Goal: Task Accomplishment & Management: Use online tool/utility

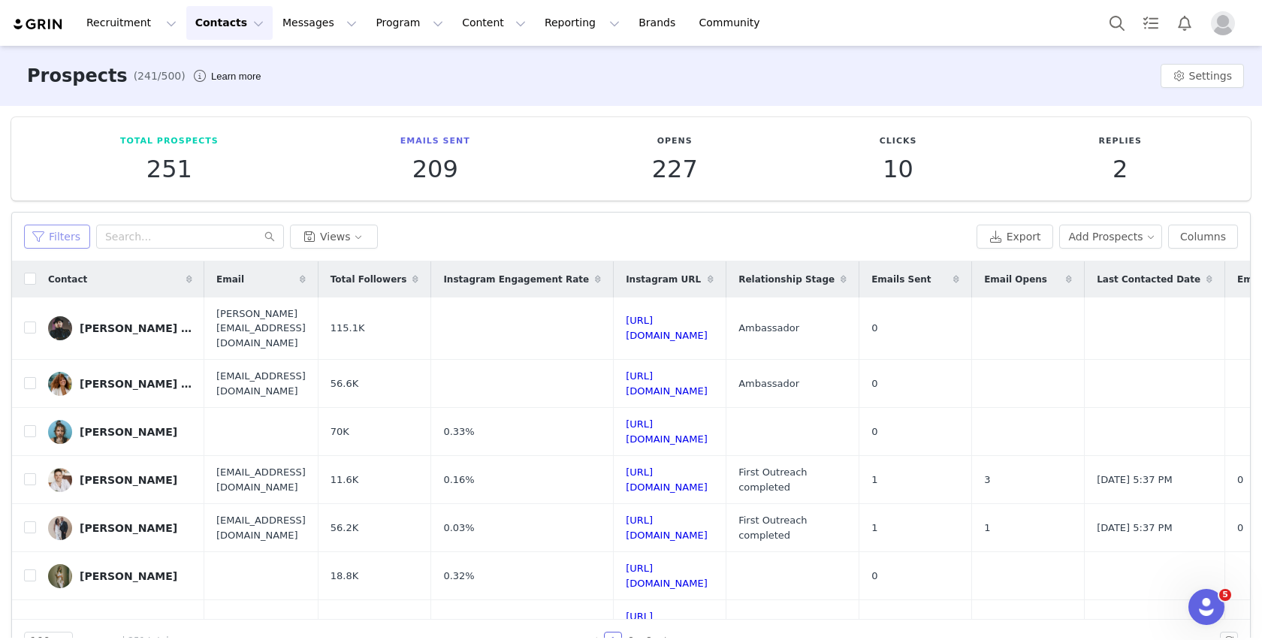
click at [71, 243] on button "Filters" at bounding box center [57, 237] width 66 height 24
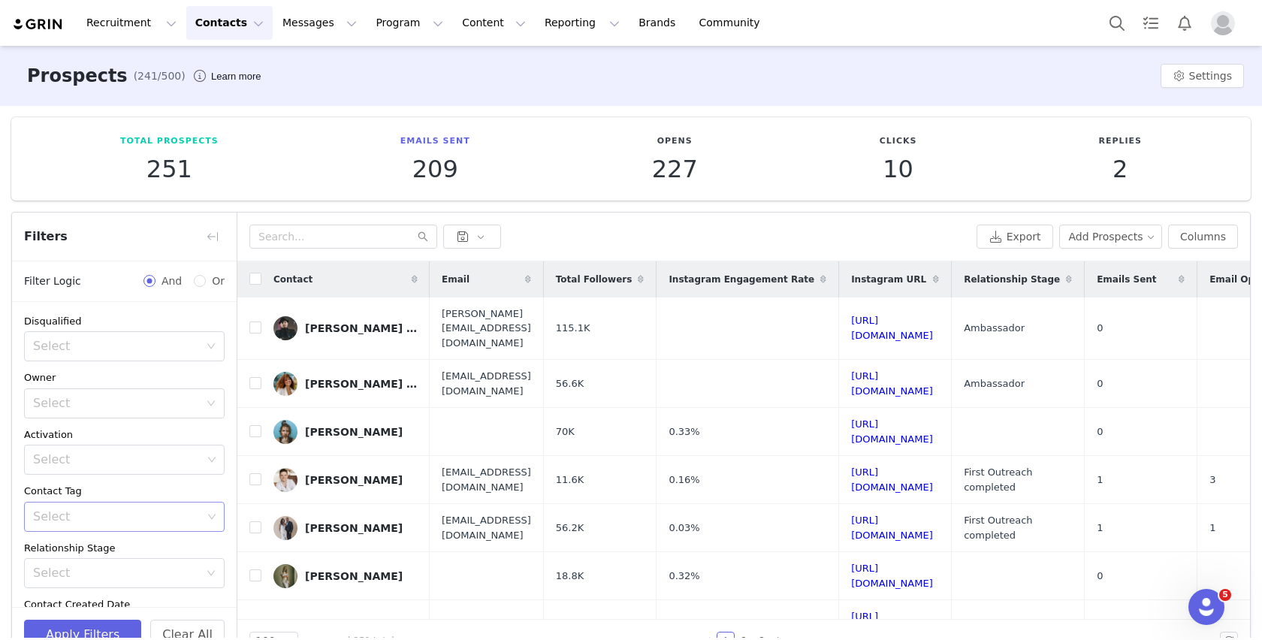
click at [158, 519] on div "Select" at bounding box center [117, 516] width 169 height 15
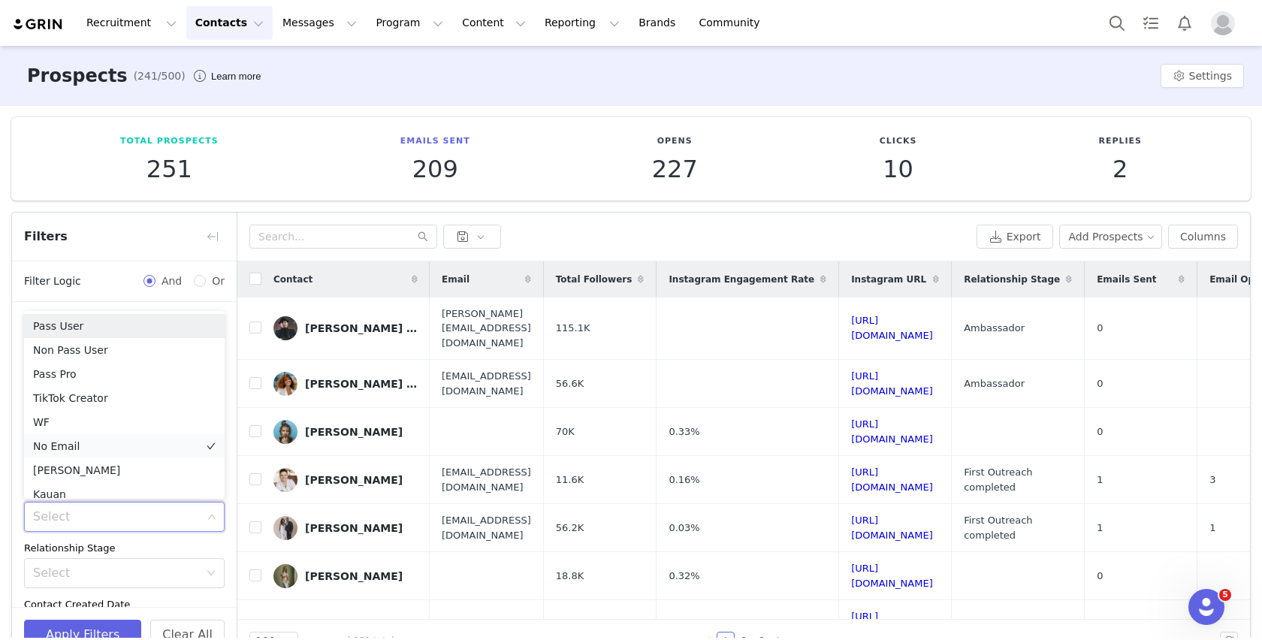
scroll to position [8, 0]
click at [171, 479] on li "Kauan" at bounding box center [124, 487] width 201 height 24
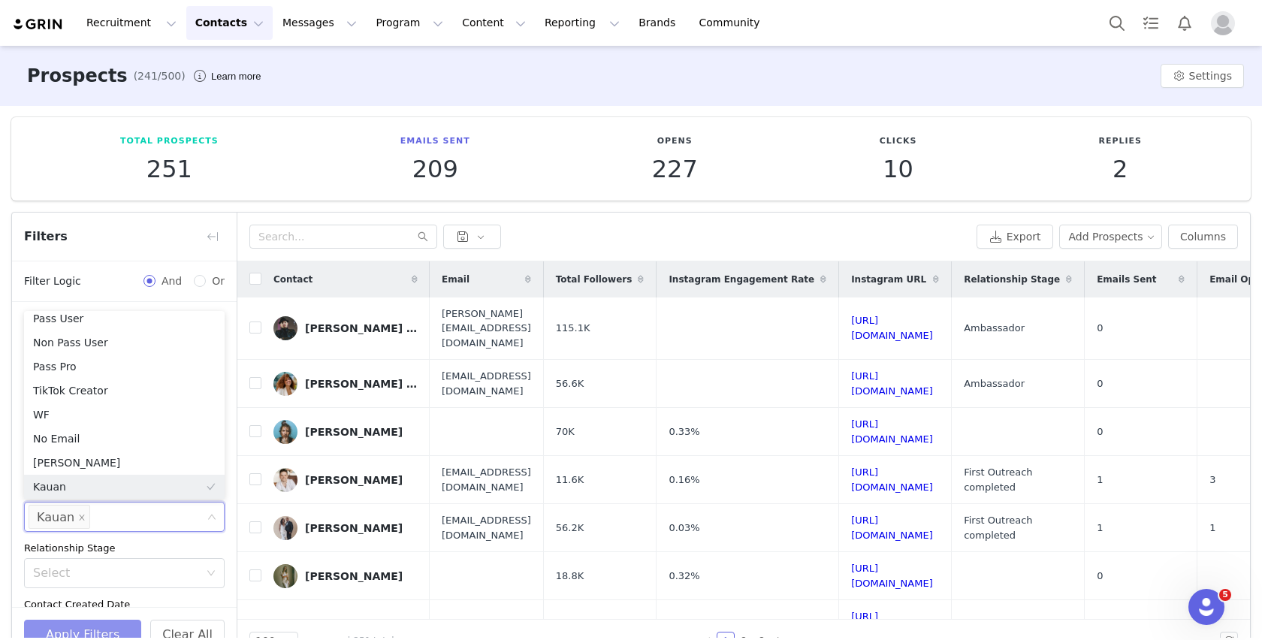
click at [109, 627] on button "Apply Filters" at bounding box center [82, 635] width 117 height 30
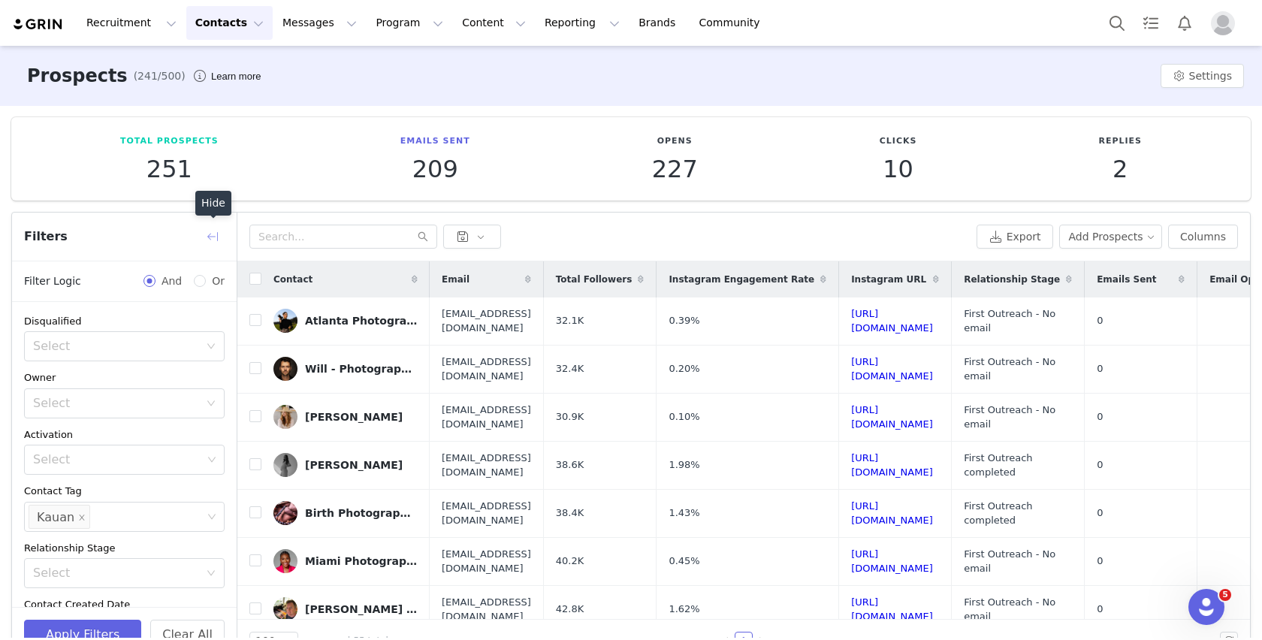
click at [213, 230] on button "button" at bounding box center [213, 237] width 24 height 24
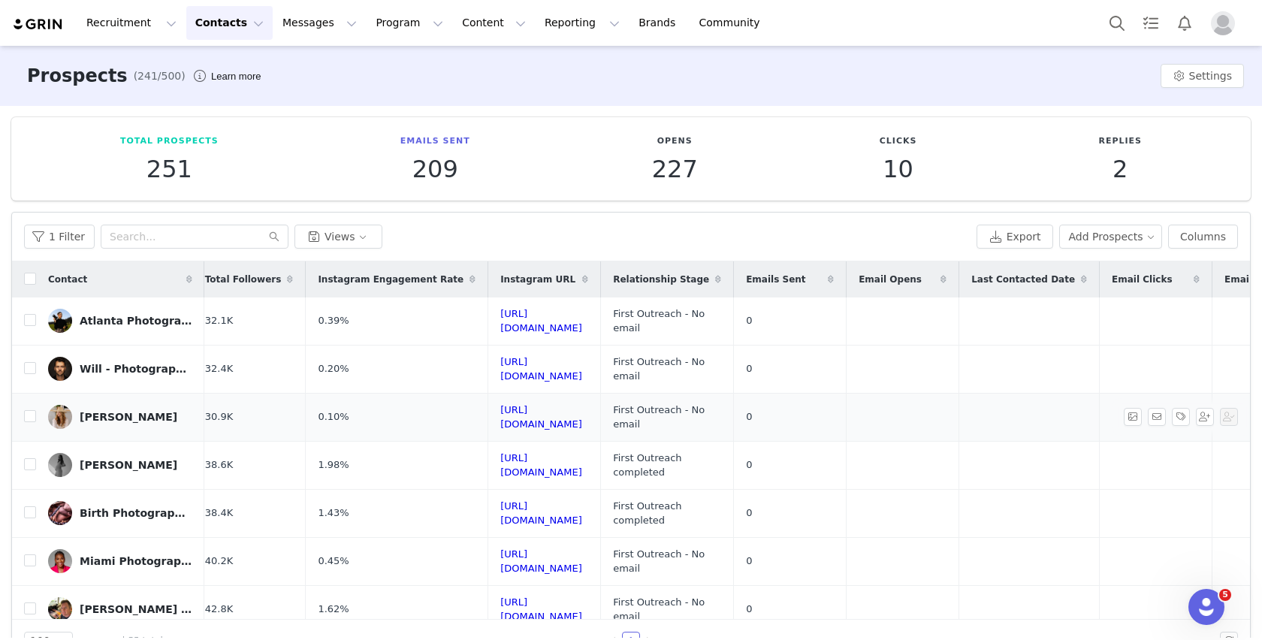
scroll to position [0, 0]
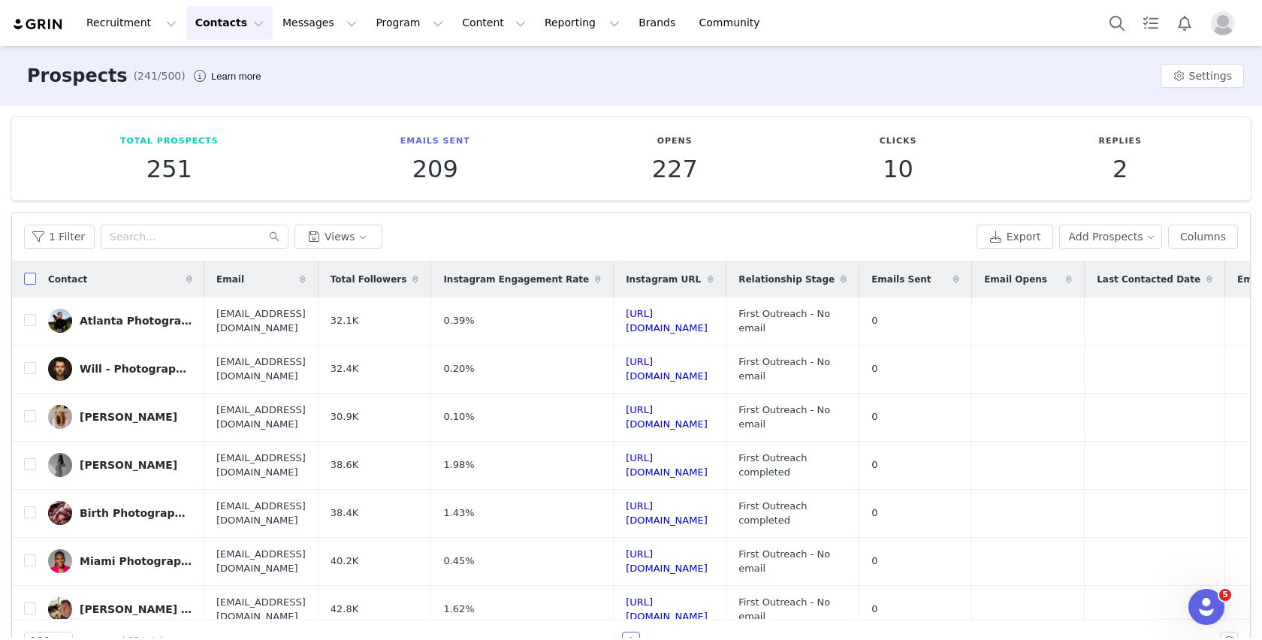
click at [31, 282] on input "checkbox" at bounding box center [30, 279] width 12 height 12
checkbox input "true"
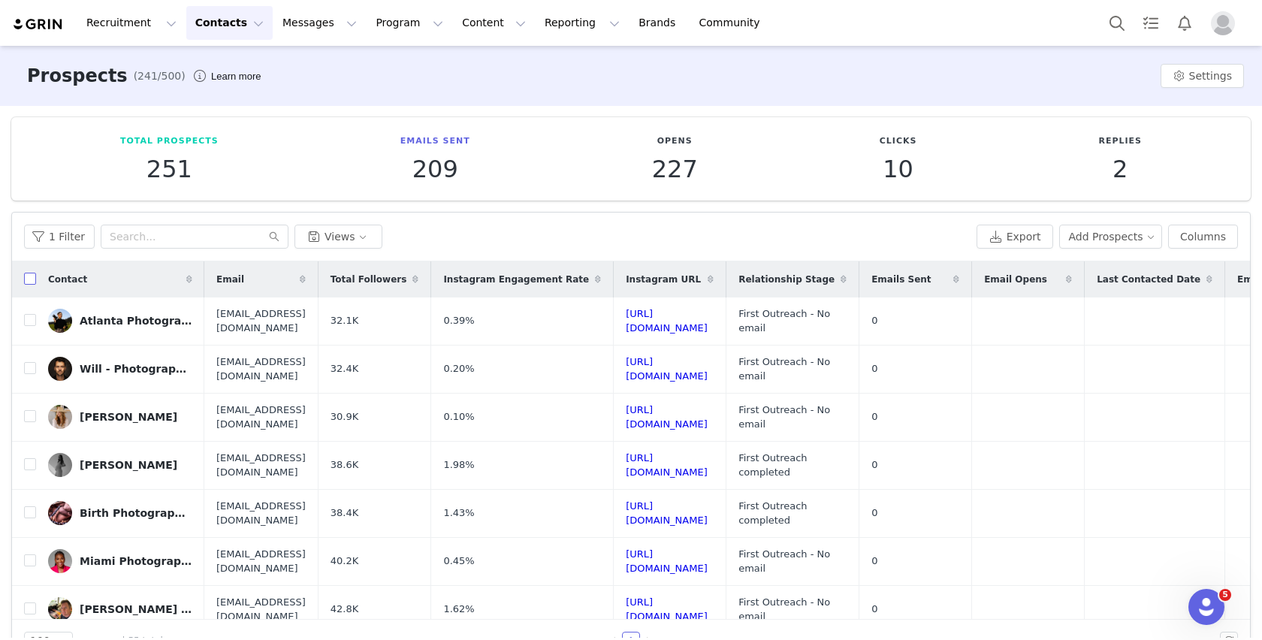
checkbox input "true"
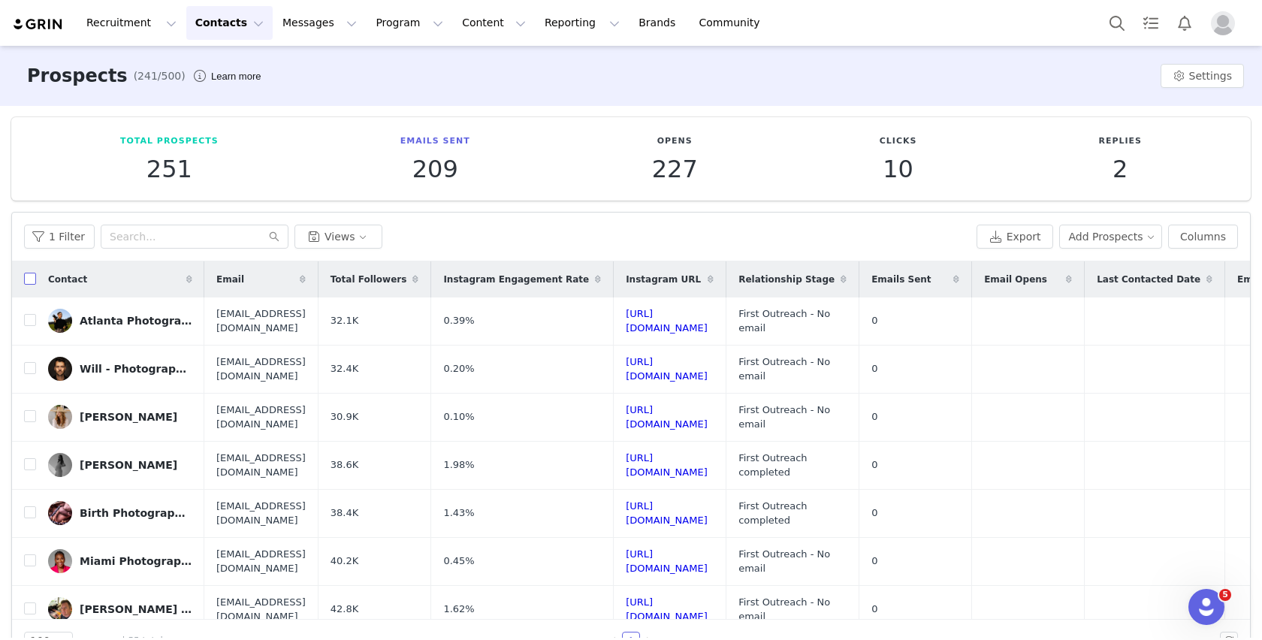
checkbox input "true"
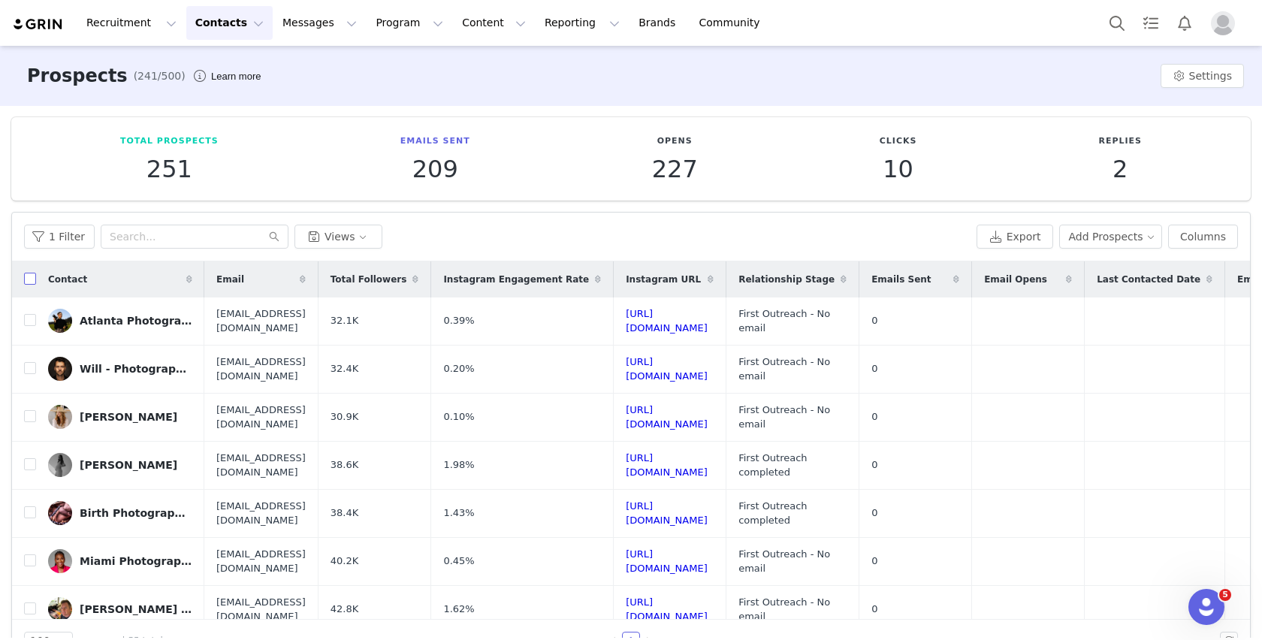
checkbox input "true"
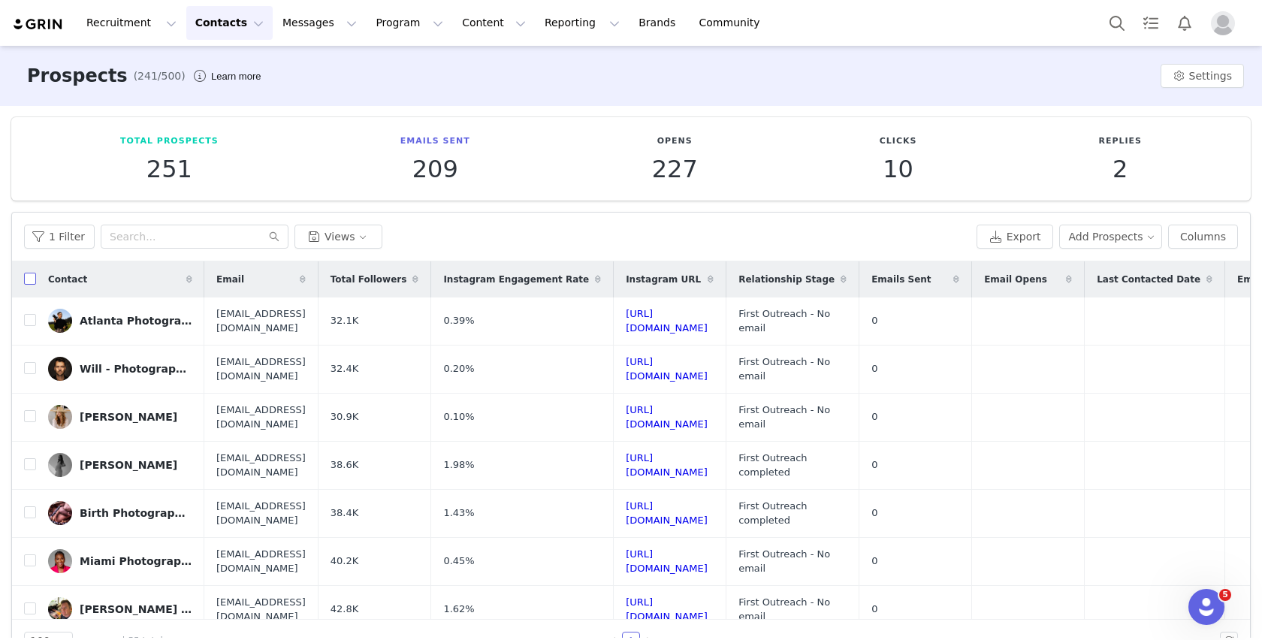
checkbox input "true"
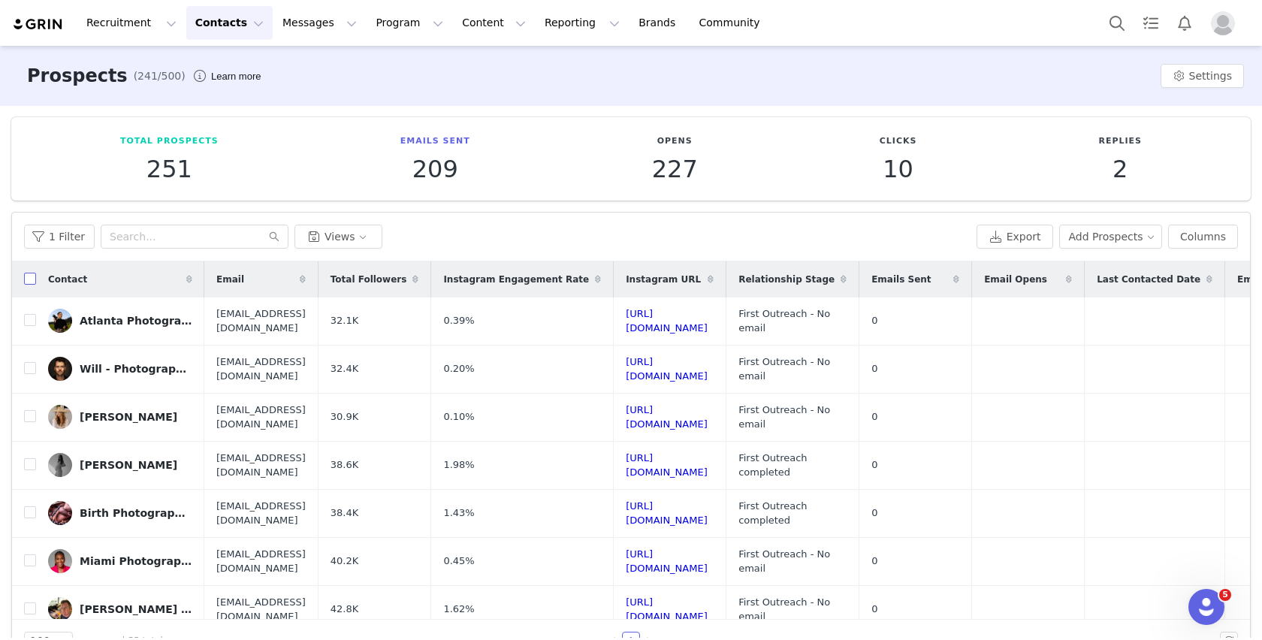
checkbox input "true"
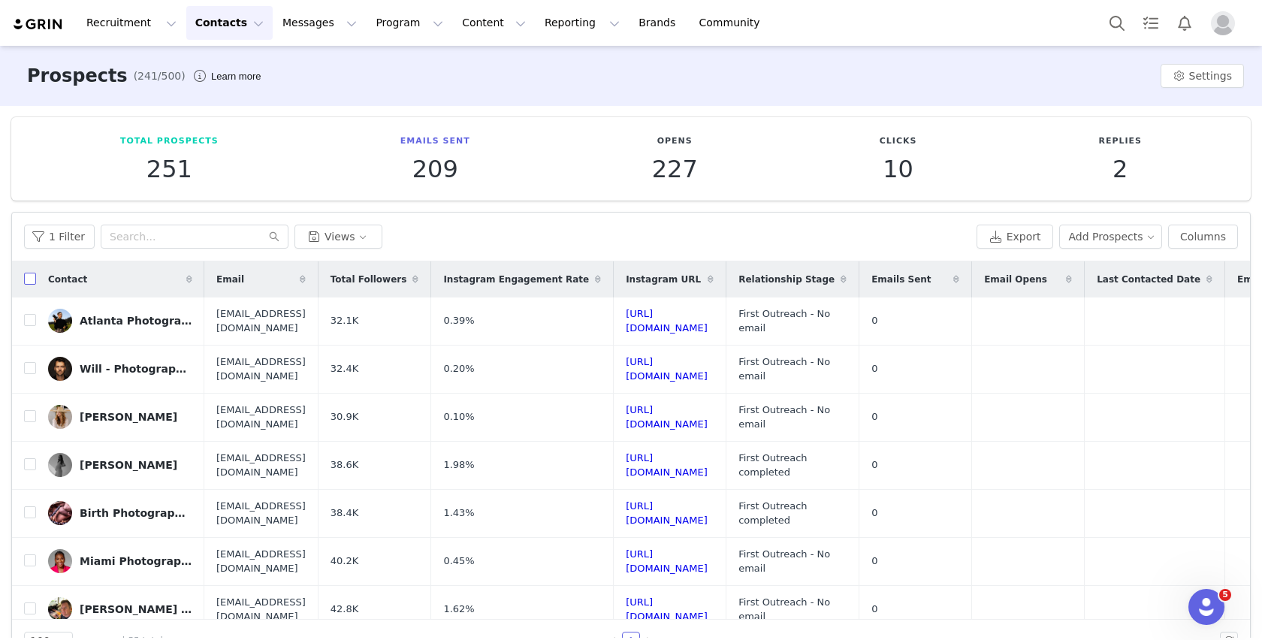
checkbox input "true"
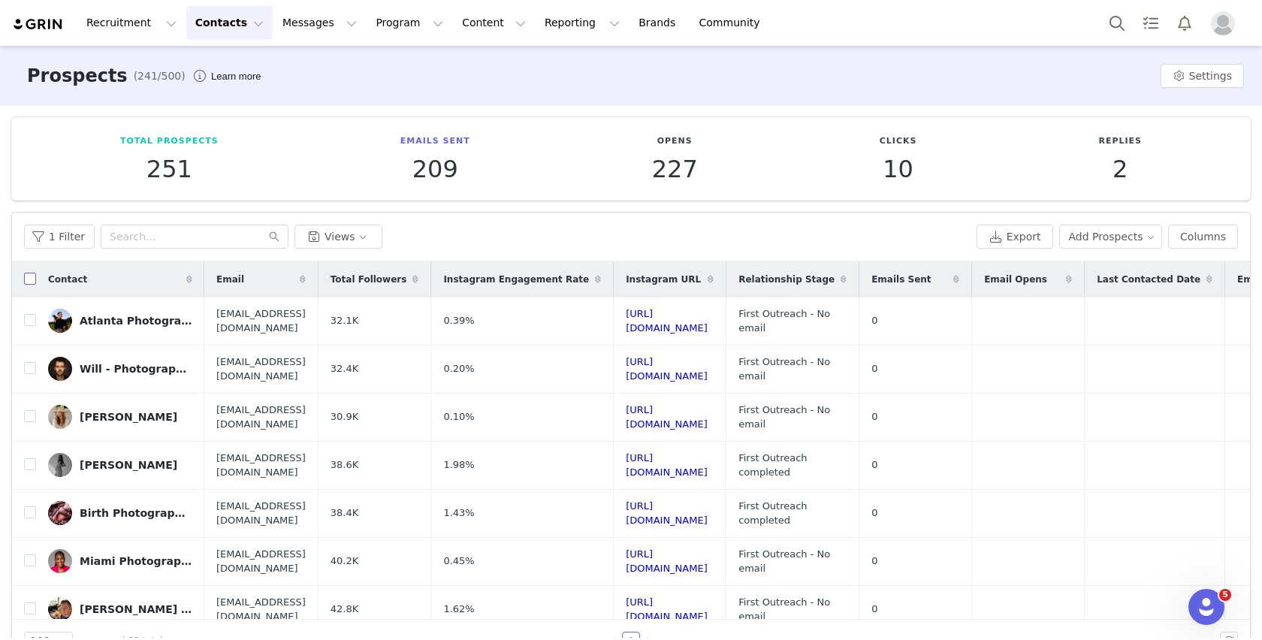
checkbox input "true"
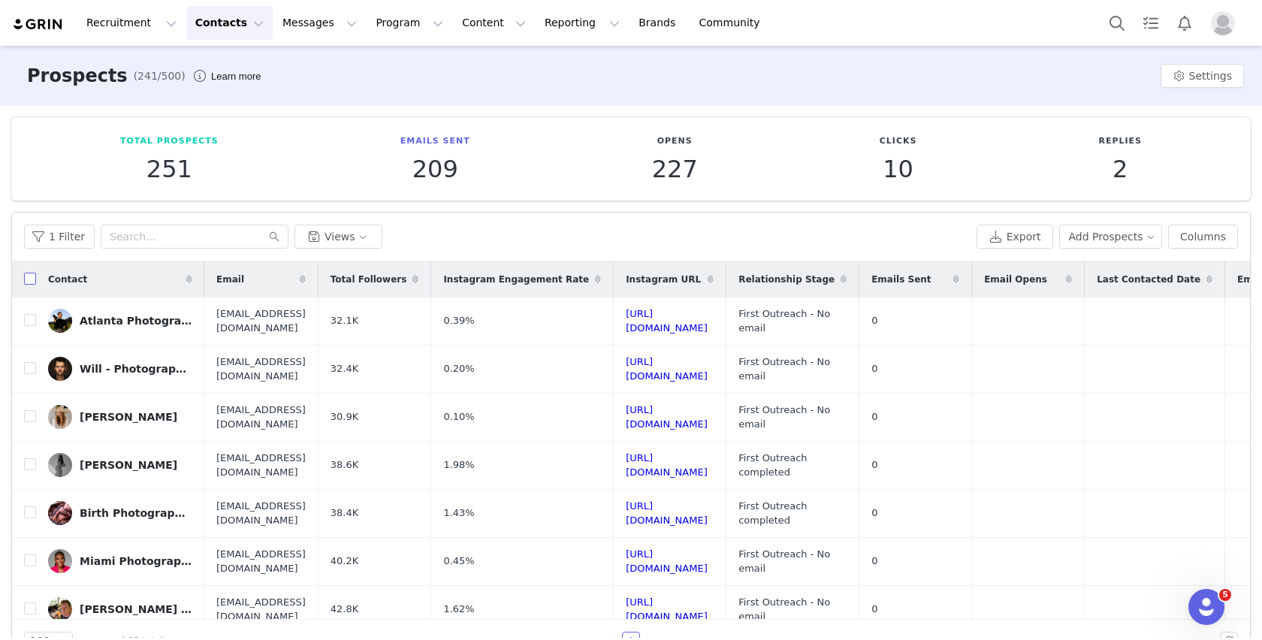
checkbox input "true"
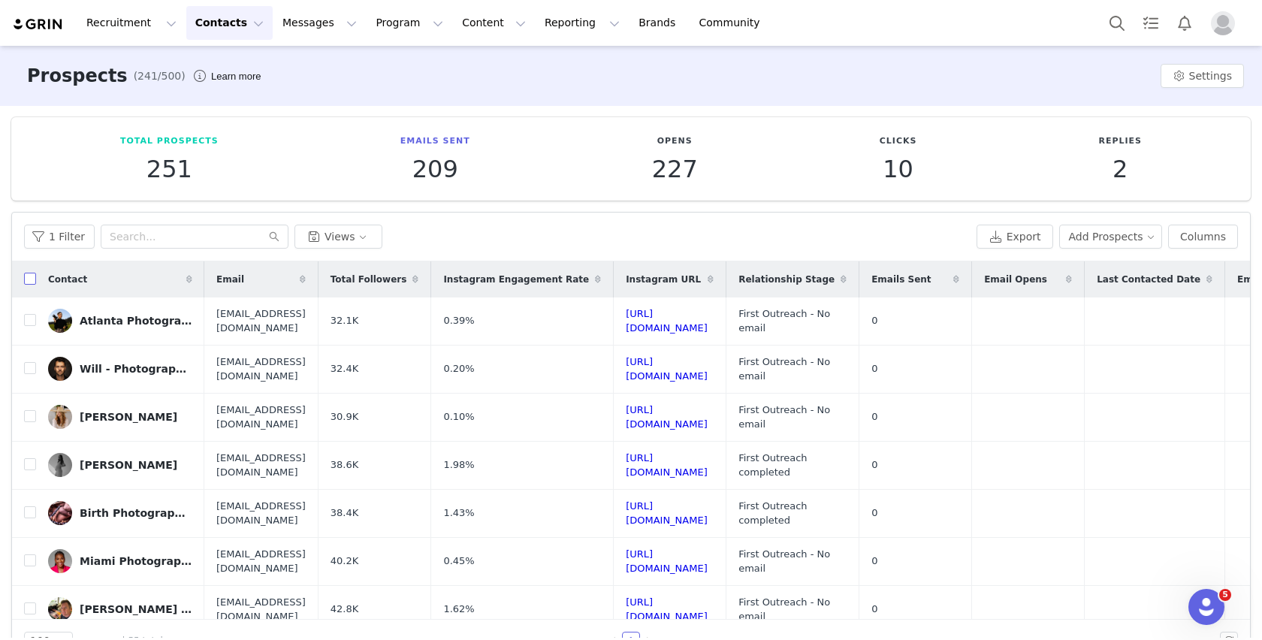
checkbox input "true"
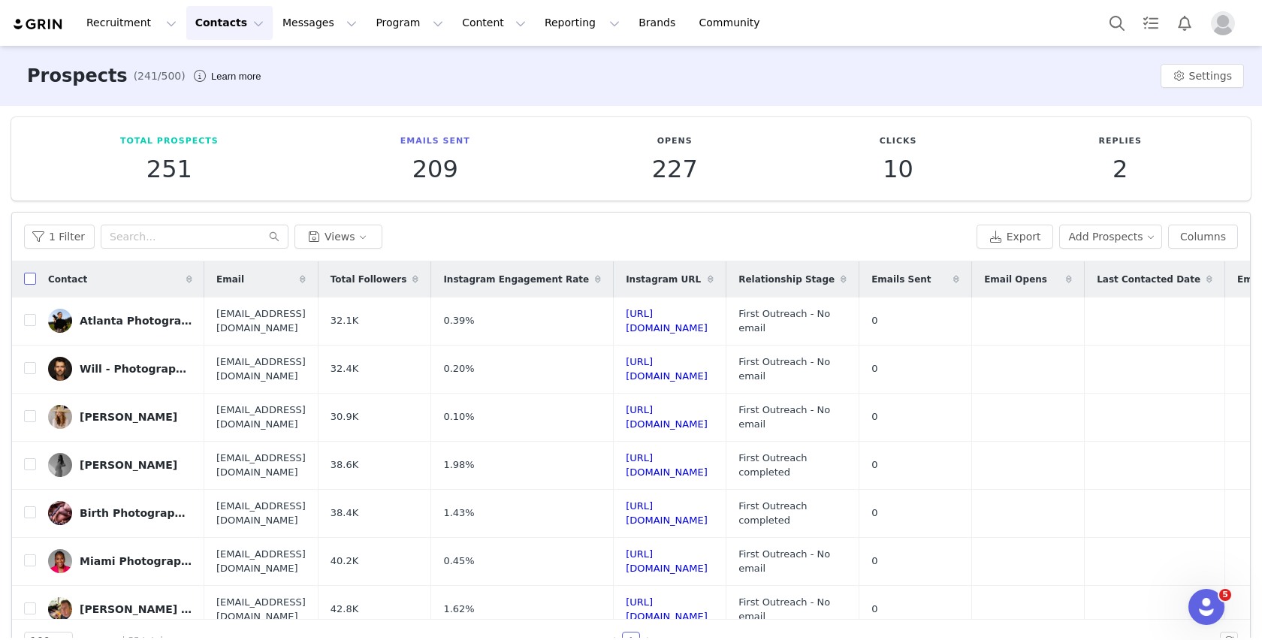
checkbox input "true"
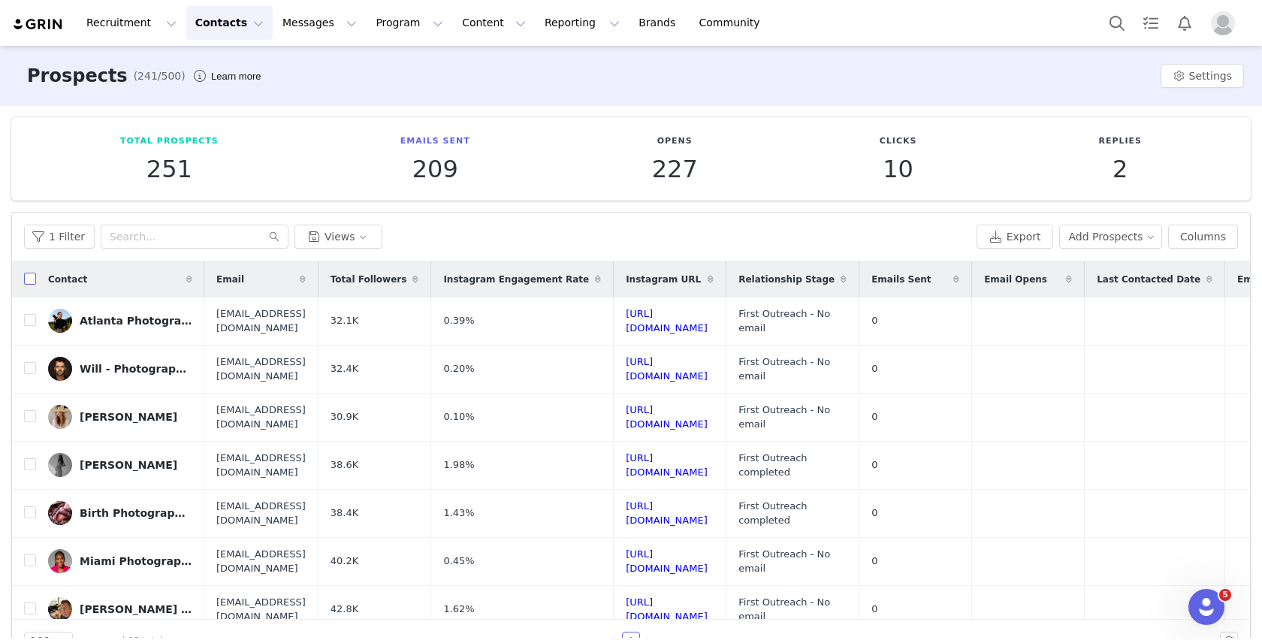
checkbox input "true"
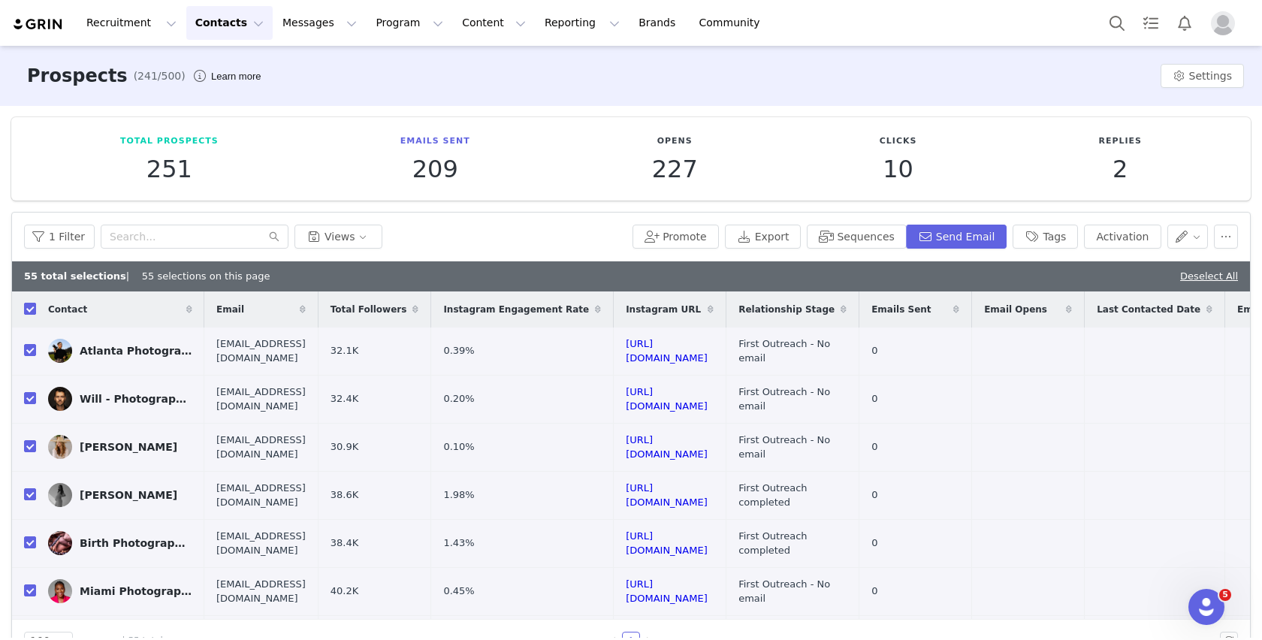
click at [26, 307] on input "checkbox" at bounding box center [30, 309] width 12 height 12
checkbox input "false"
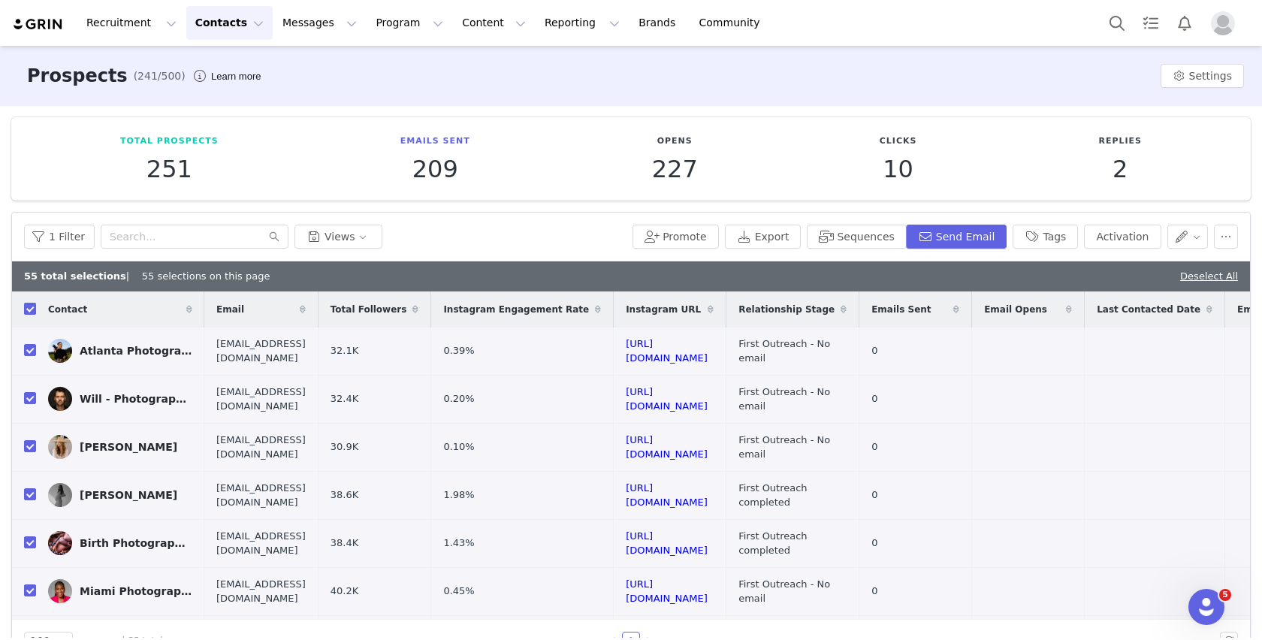
checkbox input "false"
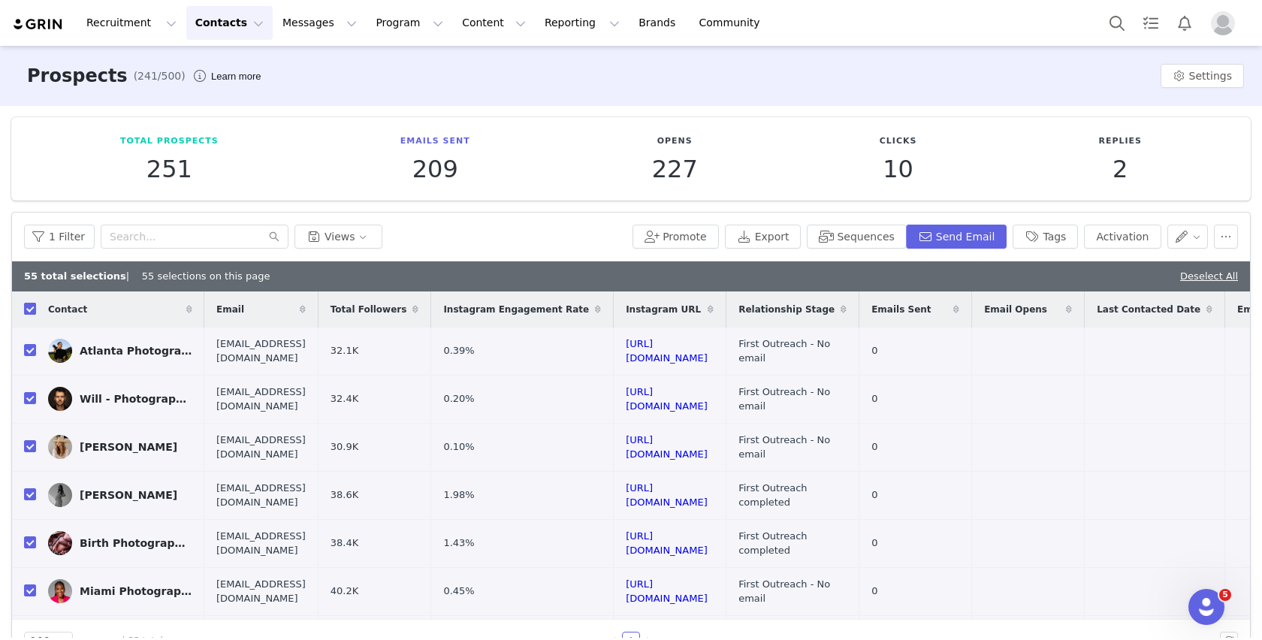
checkbox input "false"
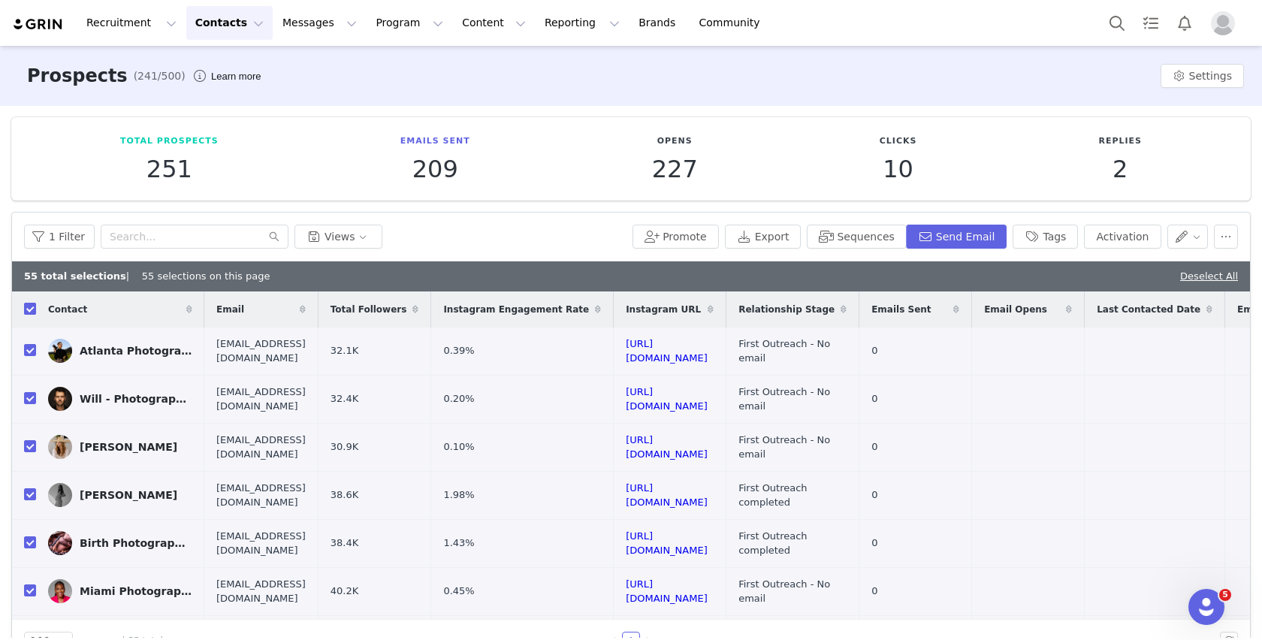
checkbox input "false"
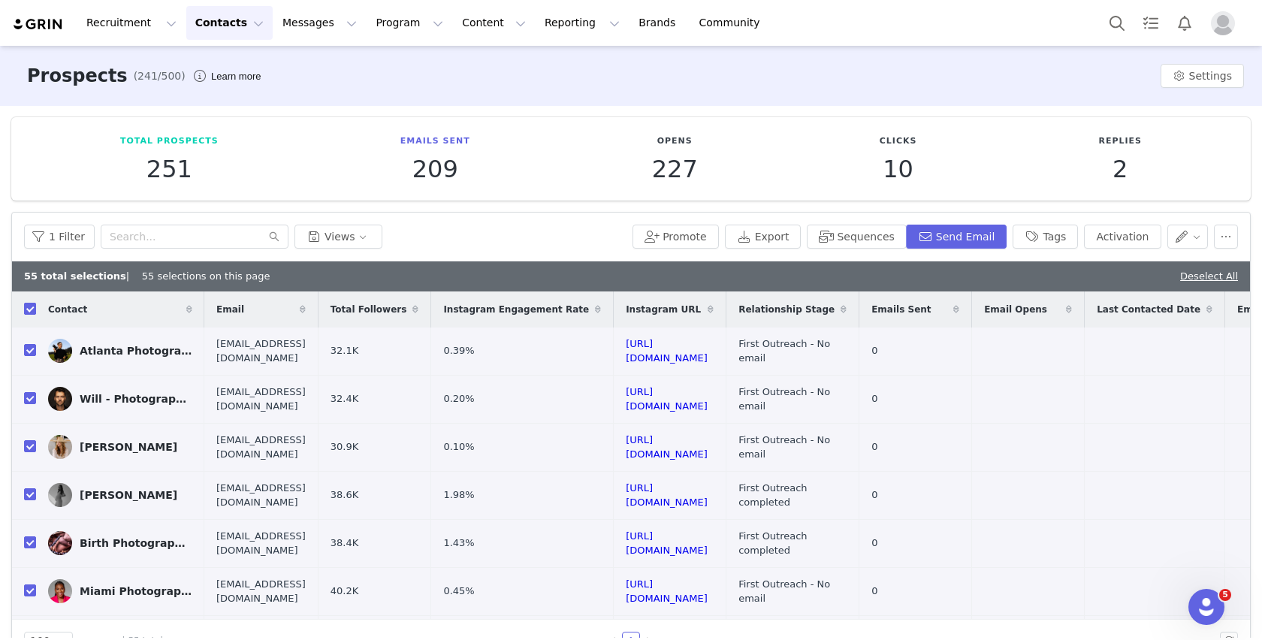
checkbox input "false"
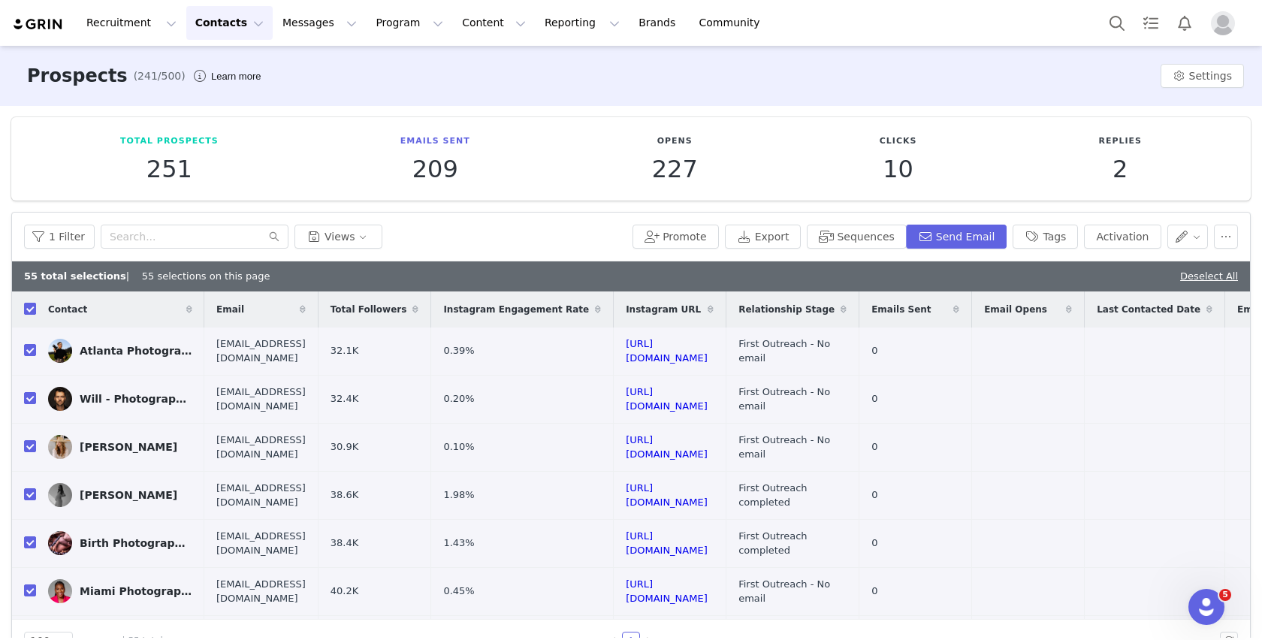
checkbox input "false"
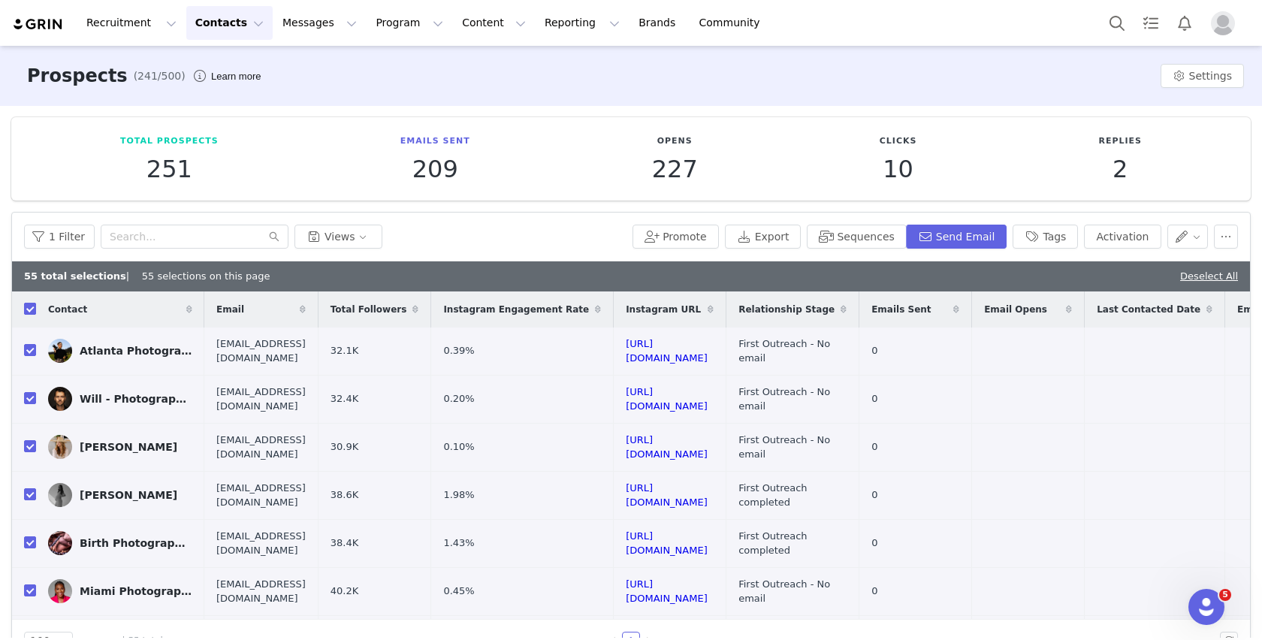
checkbox input "false"
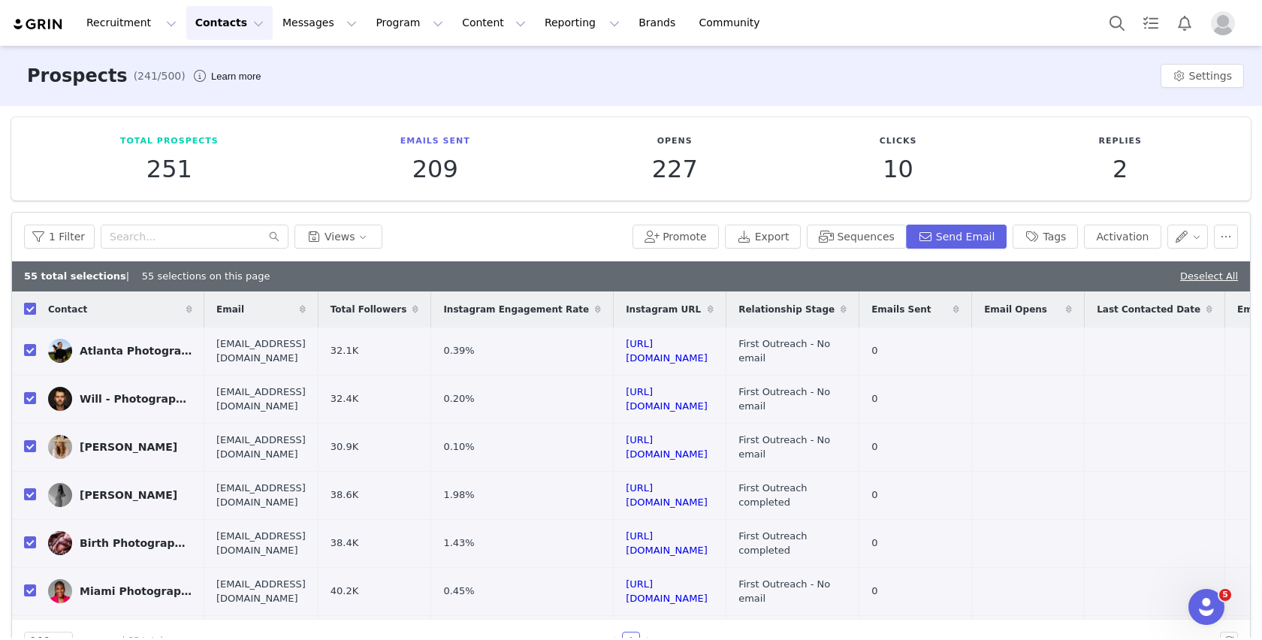
checkbox input "false"
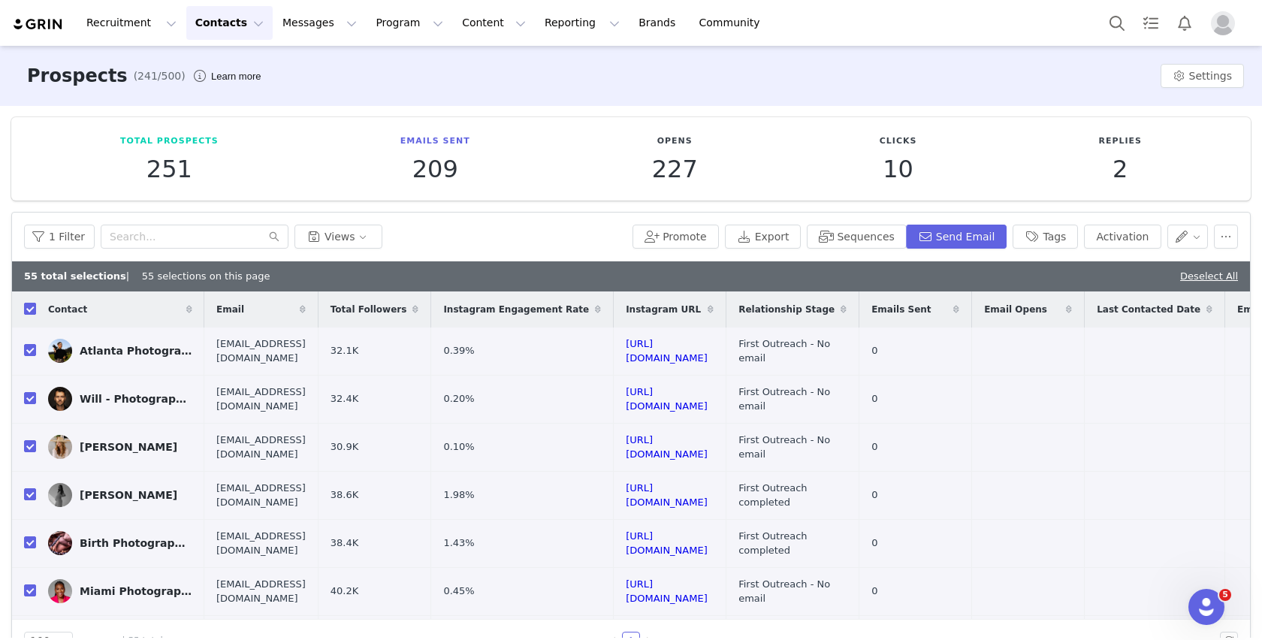
checkbox input "false"
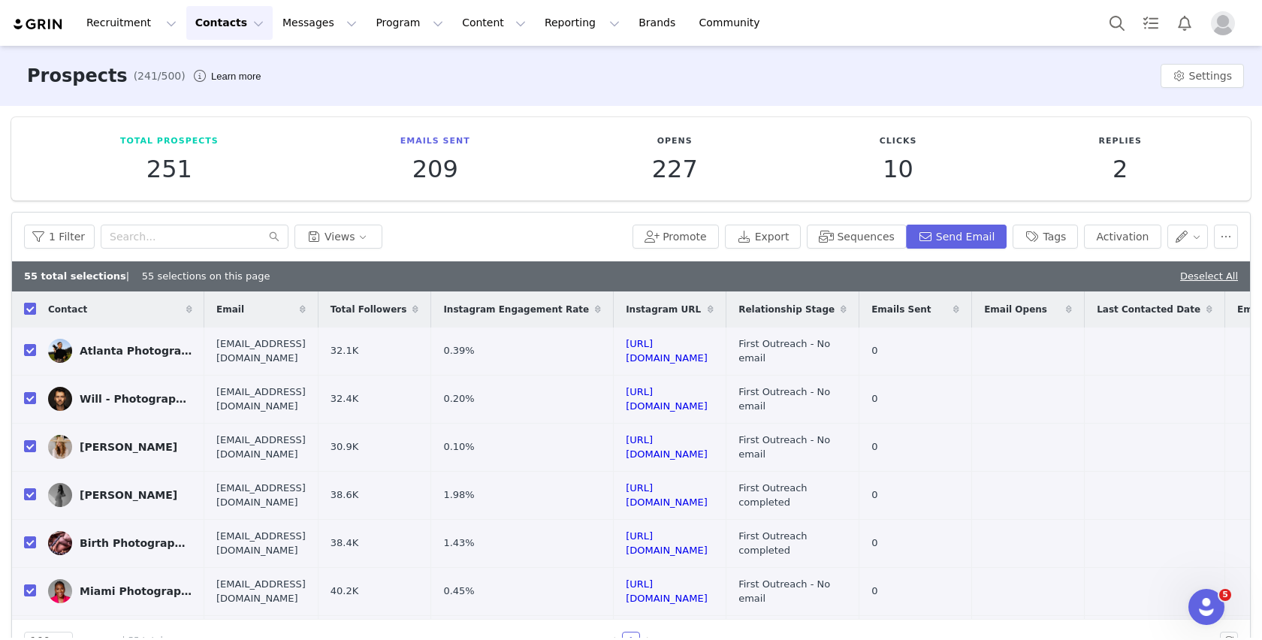
checkbox input "false"
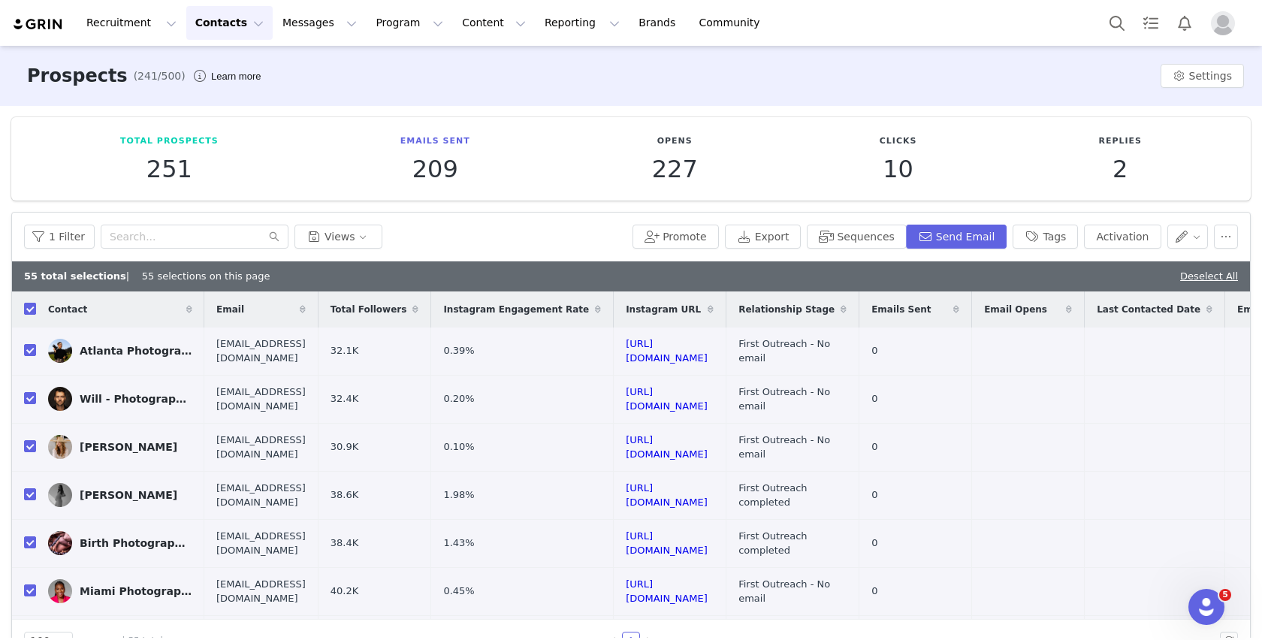
checkbox input "false"
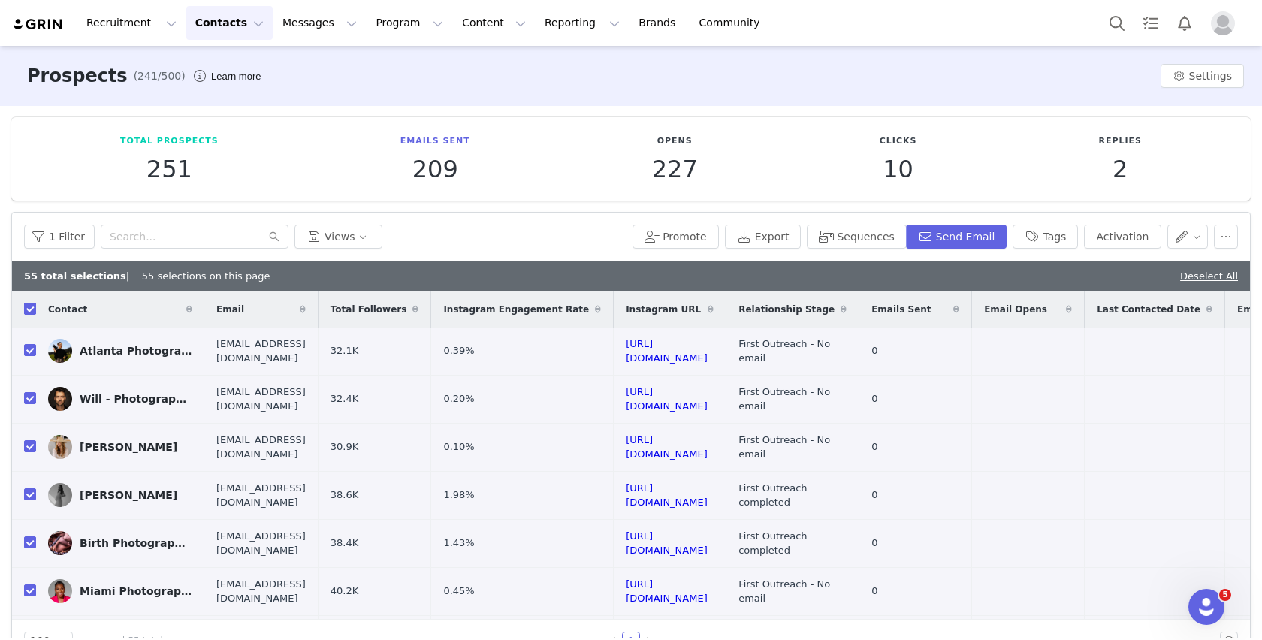
checkbox input "false"
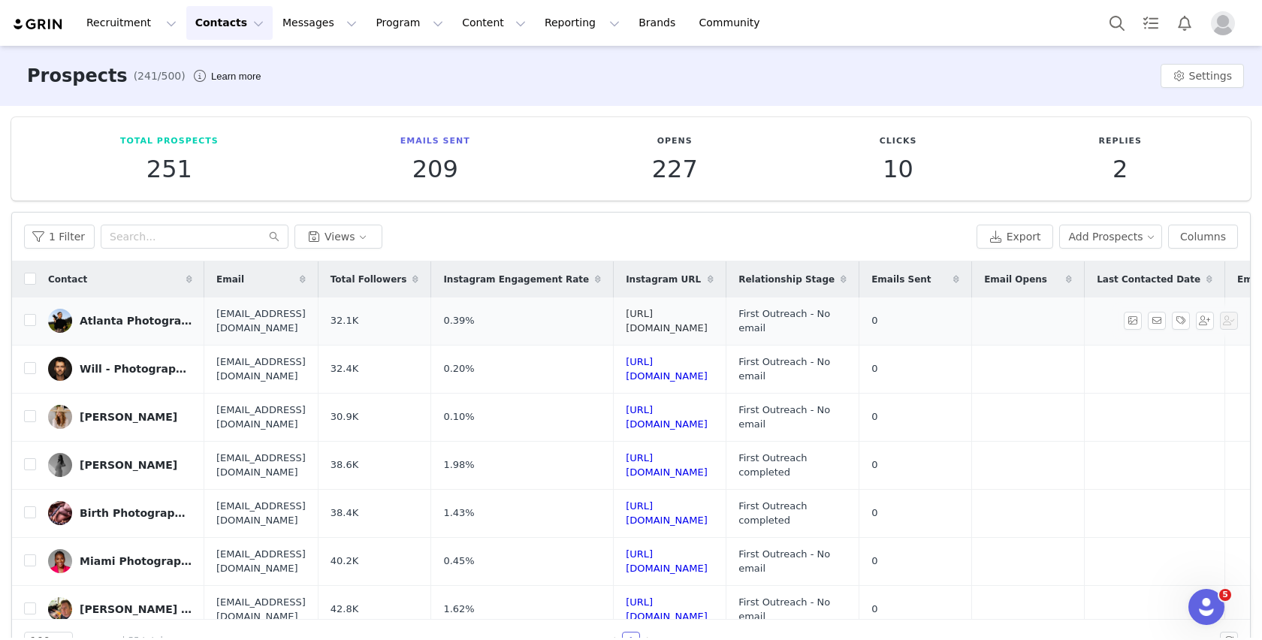
click at [708, 320] on link "[URL][DOMAIN_NAME]" at bounding box center [667, 321] width 82 height 26
click at [727, 327] on td "[URL][DOMAIN_NAME]" at bounding box center [670, 322] width 113 height 48
click at [708, 322] on link "[URL][DOMAIN_NAME]" at bounding box center [667, 321] width 82 height 26
